Goal: Find specific fact: Find specific fact

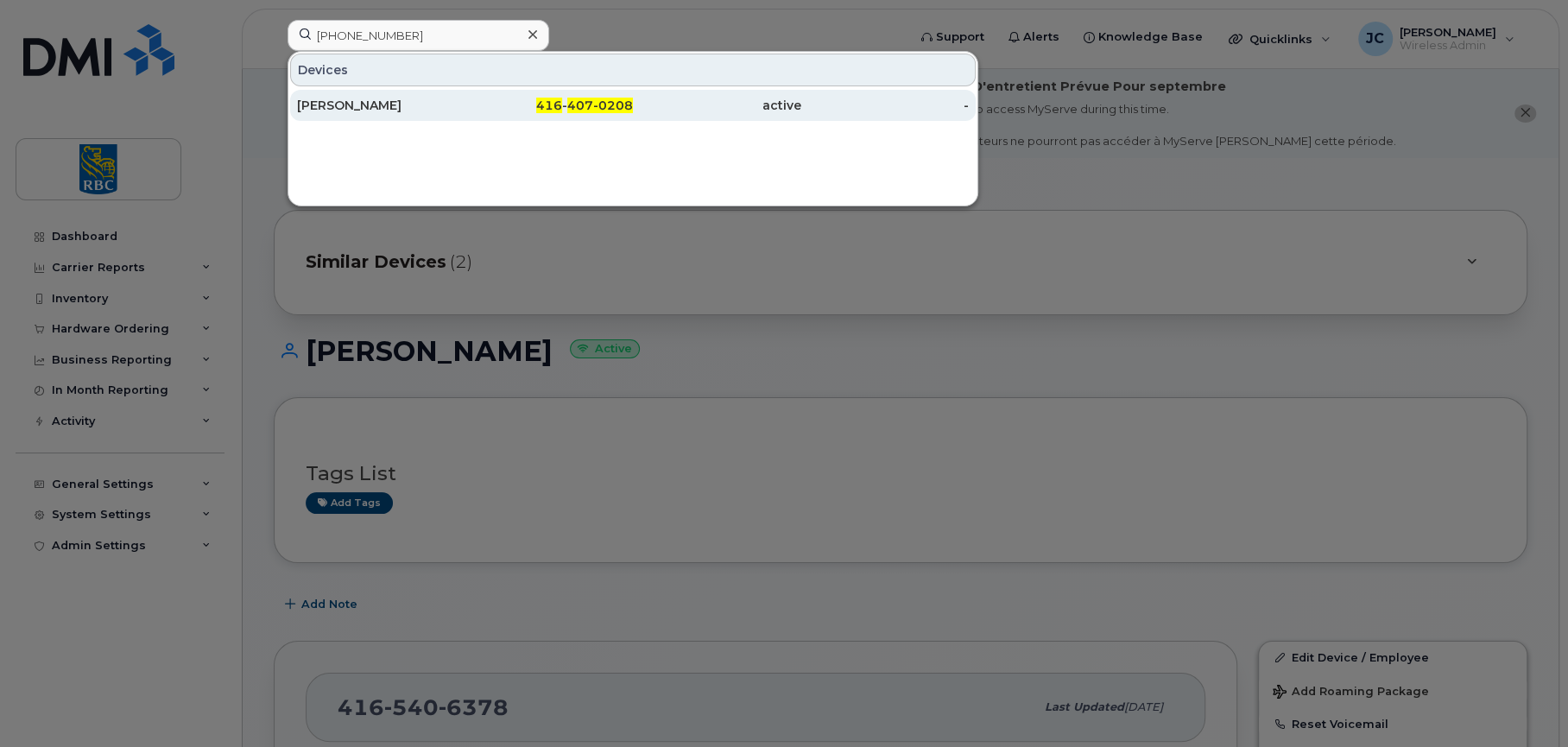
type input "416 407-0208"
click at [331, 101] on div "[PERSON_NAME]" at bounding box center [380, 105] width 168 height 17
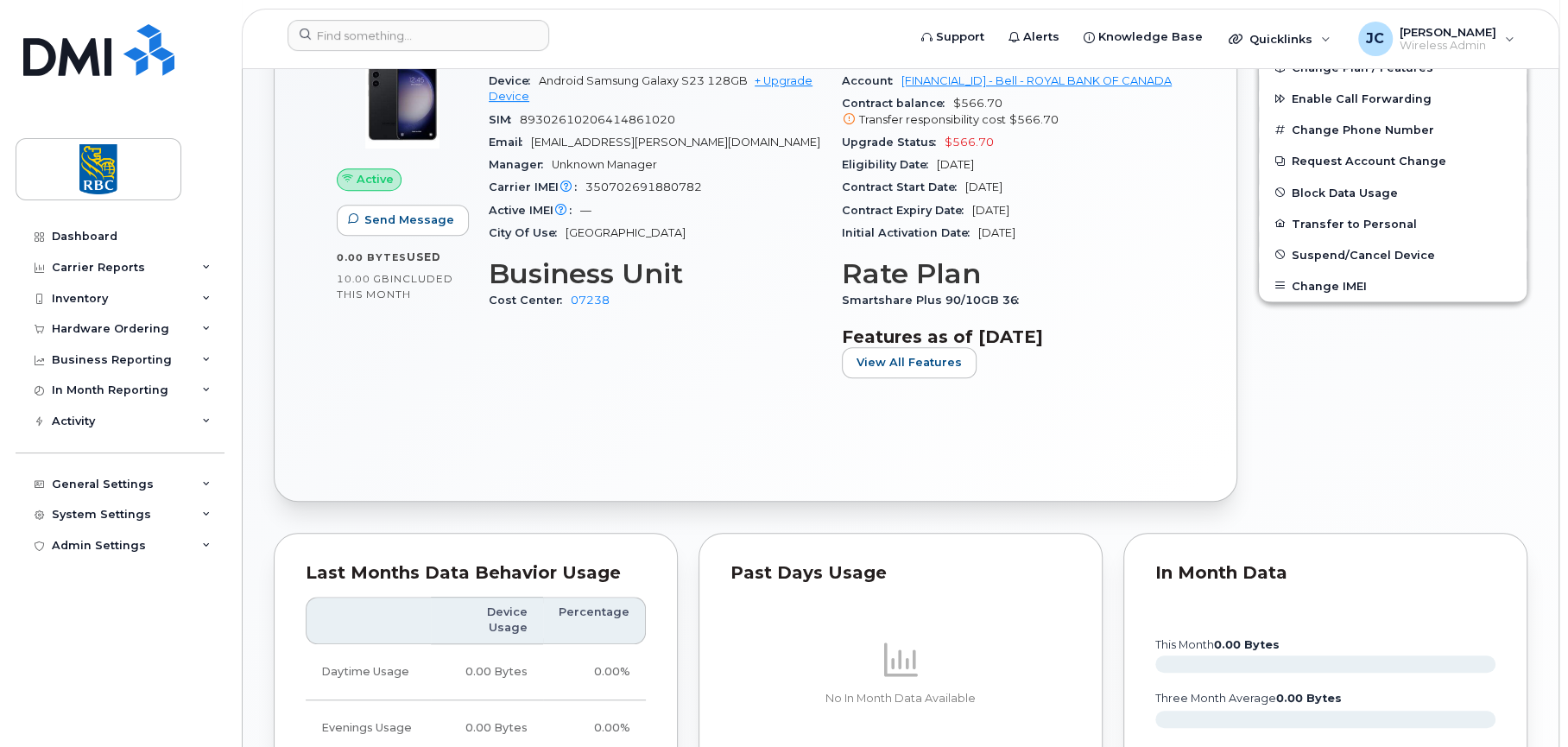
scroll to position [518, 0]
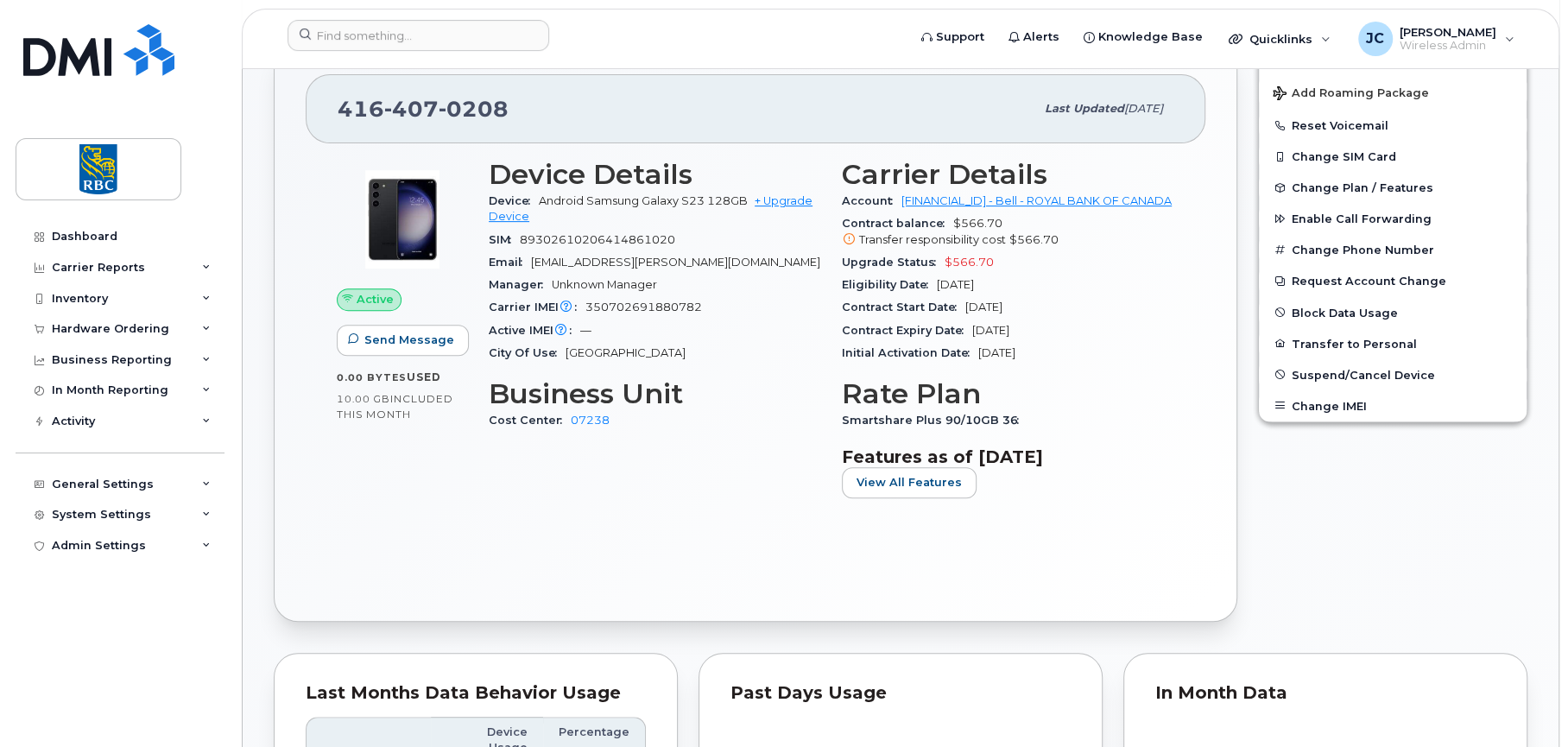
drag, startPoint x: 1067, startPoint y: 360, endPoint x: 842, endPoint y: 164, distance: 298.4
click at [842, 164] on section "Carrier Details Account [FINANCIAL_ID] - Bell - ROYAL BANK OF CANADA Contract b…" at bounding box center [1008, 261] width 333 height 205
copy section "Carrier Details Account [FINANCIAL_ID] - Bell - ROYAL BANK OF CANADA Contract b…"
click at [1335, 545] on div "Edit Device / Employee Add Roaming Package Reset Voicemail Change SIM Card Chan…" at bounding box center [1392, 332] width 290 height 600
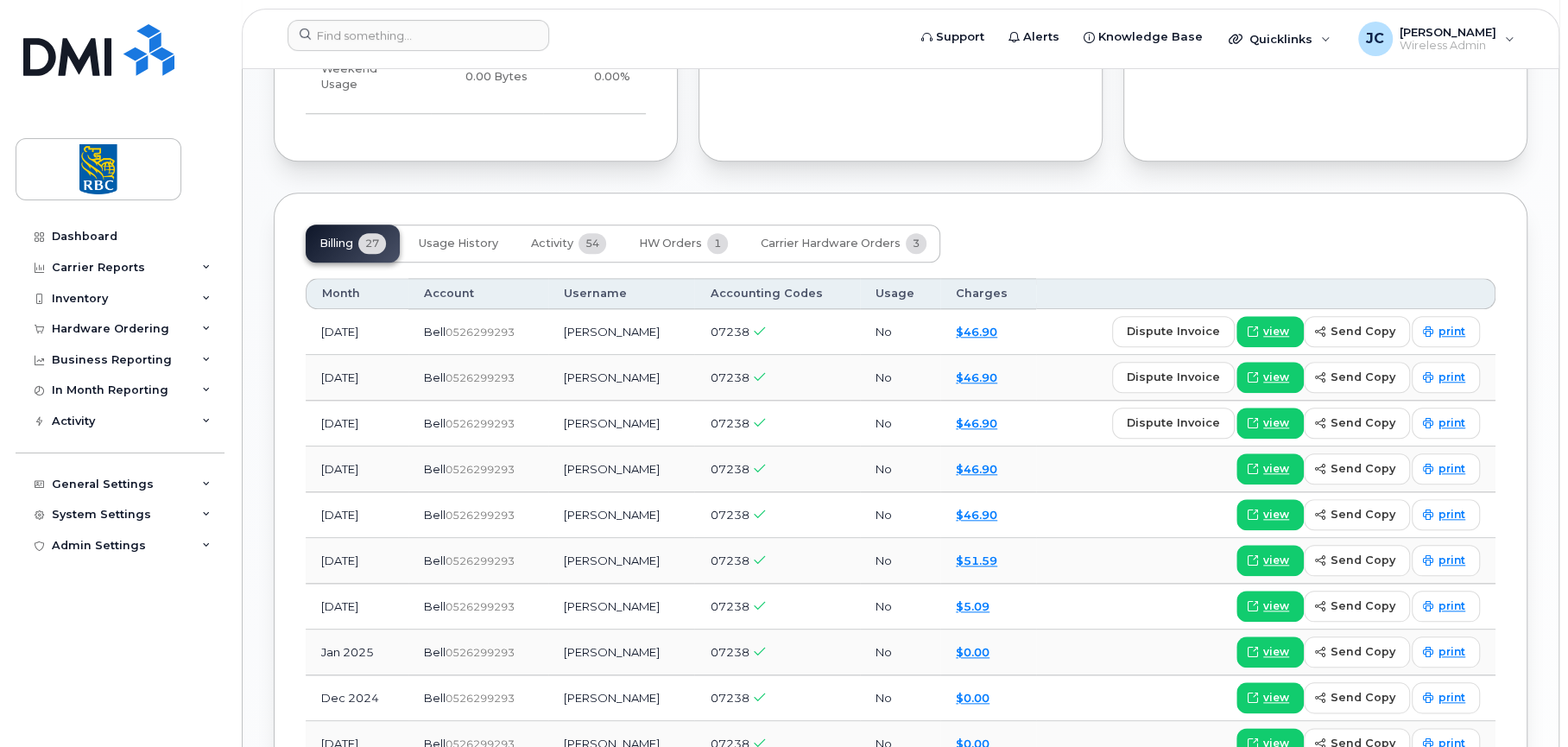
scroll to position [1381, 0]
